Goal: Find specific page/section: Find specific page/section

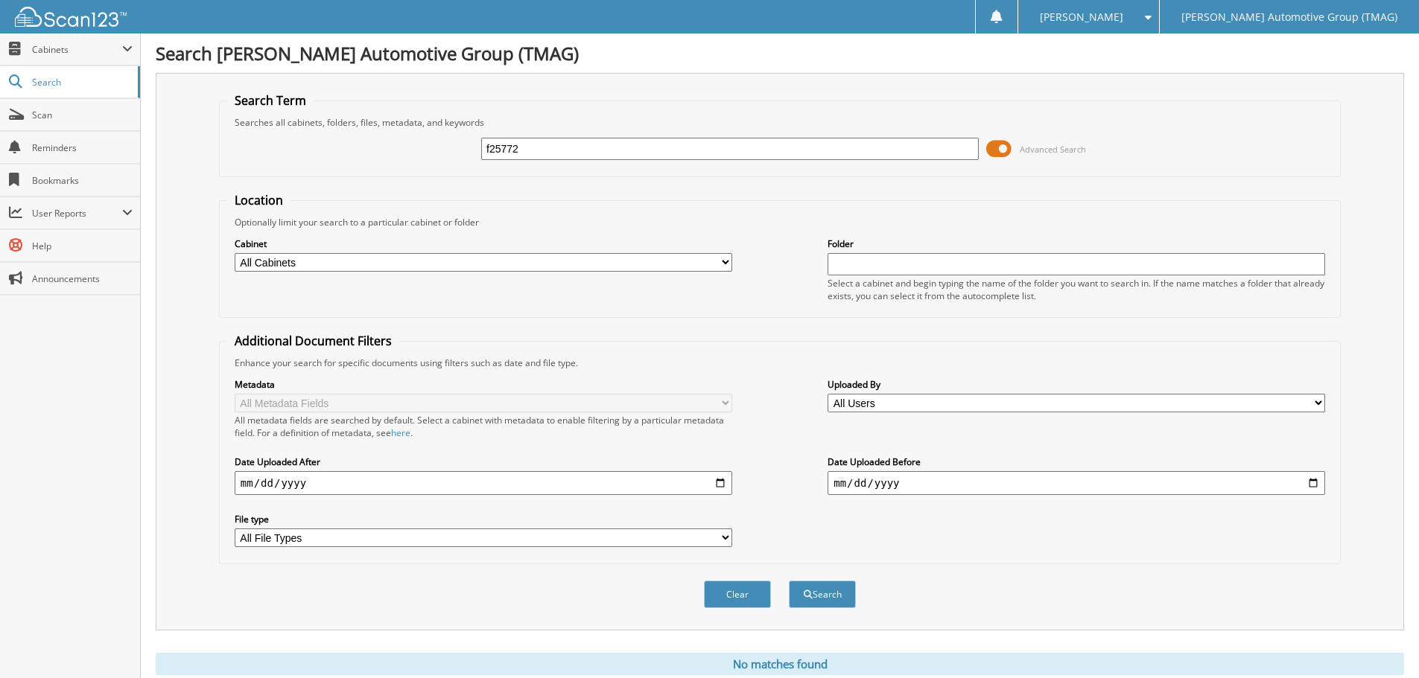
click at [666, 152] on input "f25772" at bounding box center [729, 149] width 497 height 22
type input "227366co"
click at [789, 581] on button "Search" at bounding box center [822, 595] width 67 height 28
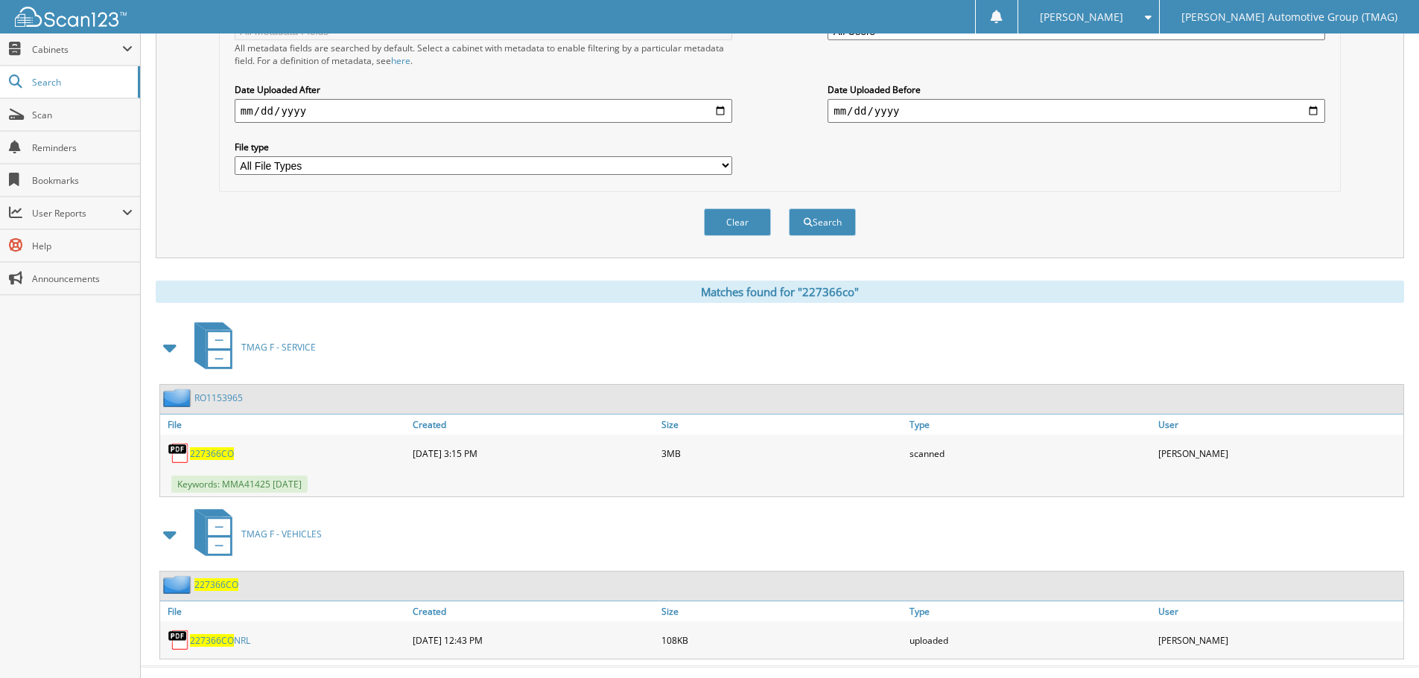
scroll to position [399, 0]
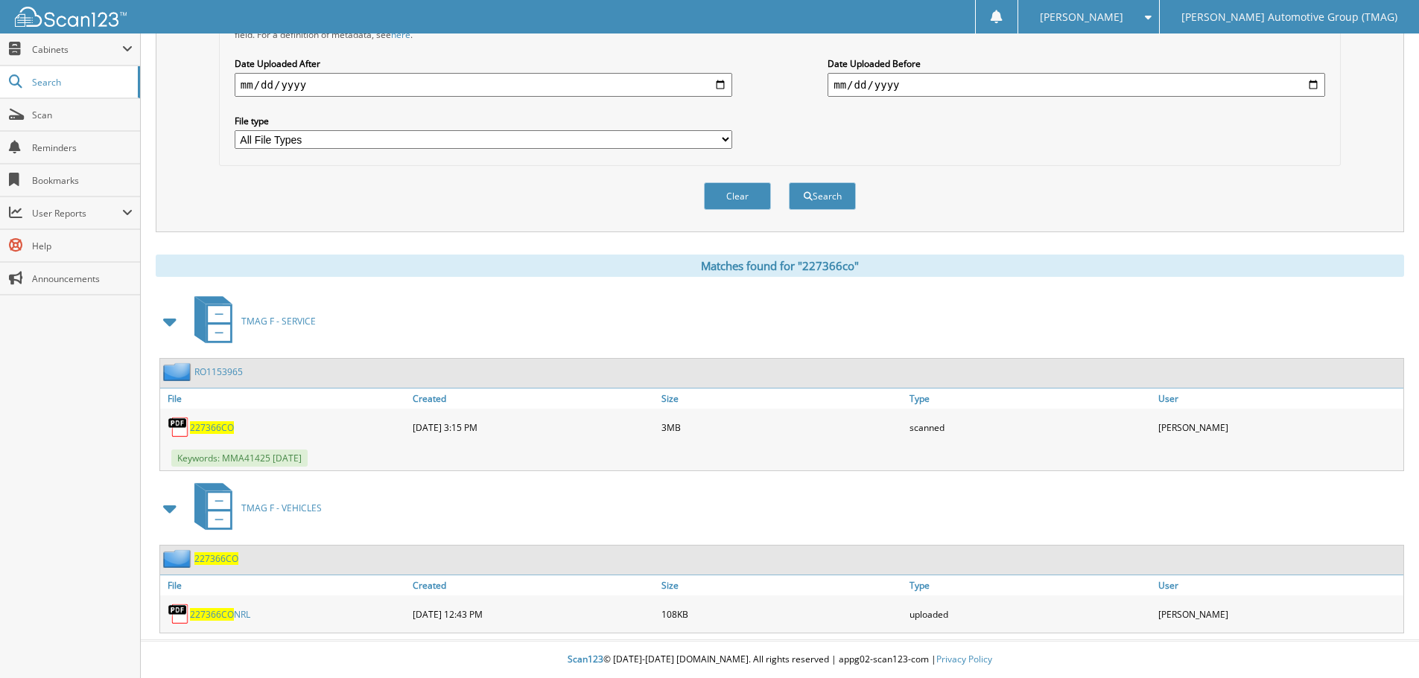
click at [226, 559] on span "227366CO" at bounding box center [216, 559] width 44 height 13
